Goal: Navigation & Orientation: Find specific page/section

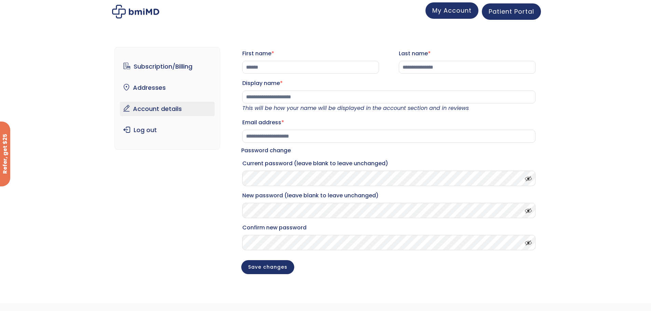
click at [459, 13] on span "My Account" at bounding box center [451, 10] width 39 height 9
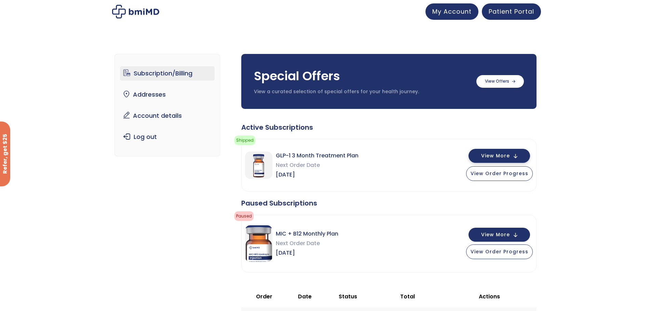
click at [505, 158] on span "View More" at bounding box center [495, 156] width 29 height 4
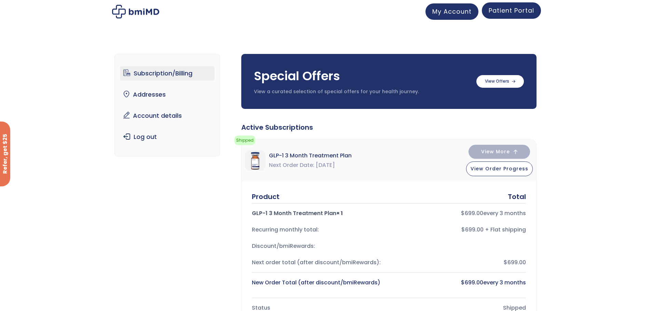
click at [505, 11] on span "Patient Portal" at bounding box center [511, 10] width 45 height 9
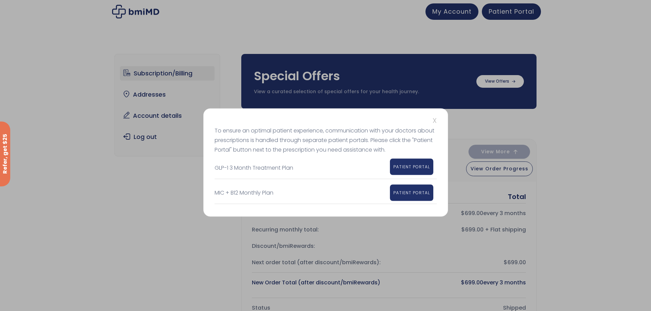
click at [401, 170] on link "PATIENT PORTAL" at bounding box center [411, 167] width 43 height 16
